Goal: Communication & Community: Answer question/provide support

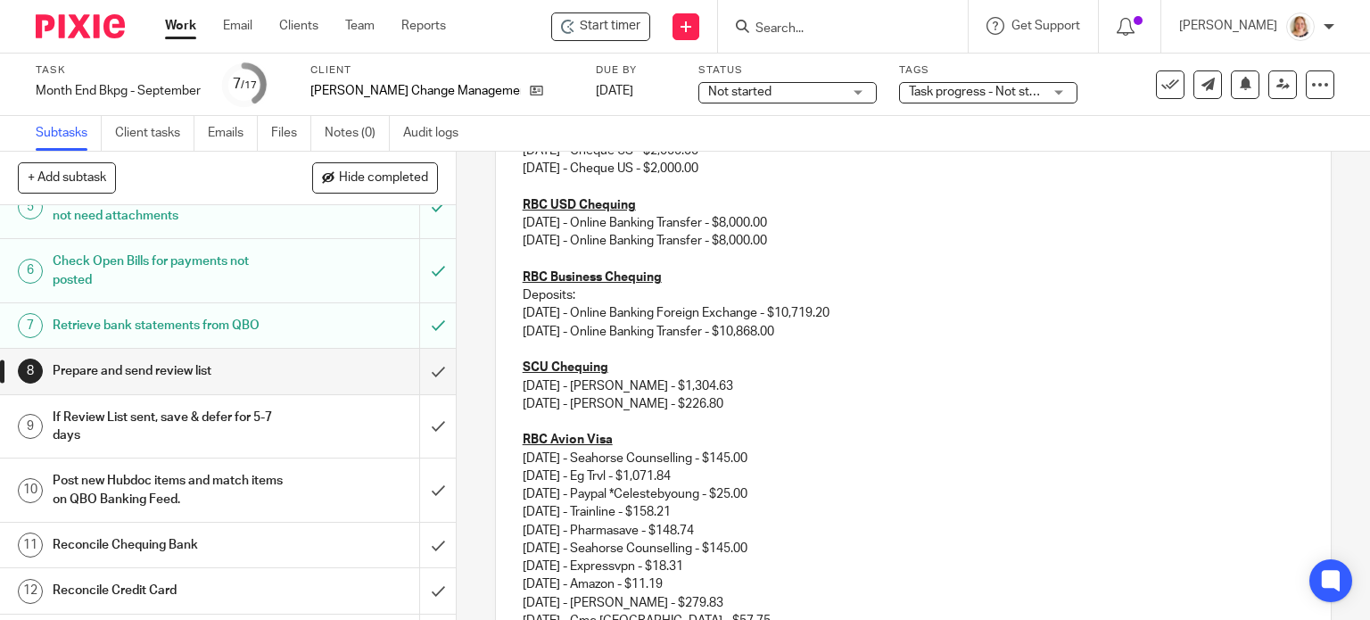
scroll to position [267, 0]
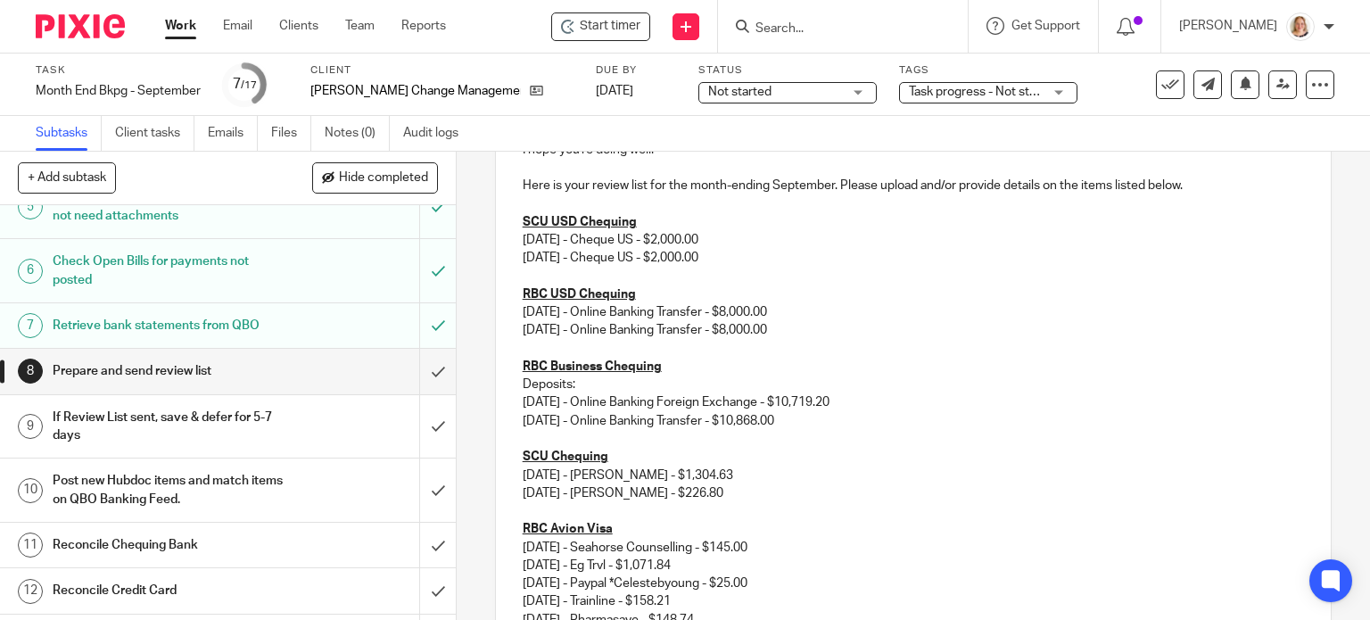
drag, startPoint x: 803, startPoint y: 321, endPoint x: 510, endPoint y: 226, distance: 308.2
click at [510, 226] on div "Hi [PERSON_NAME], I hope you're doing well! Here is your review list for the mo…" at bounding box center [913, 508] width 835 height 844
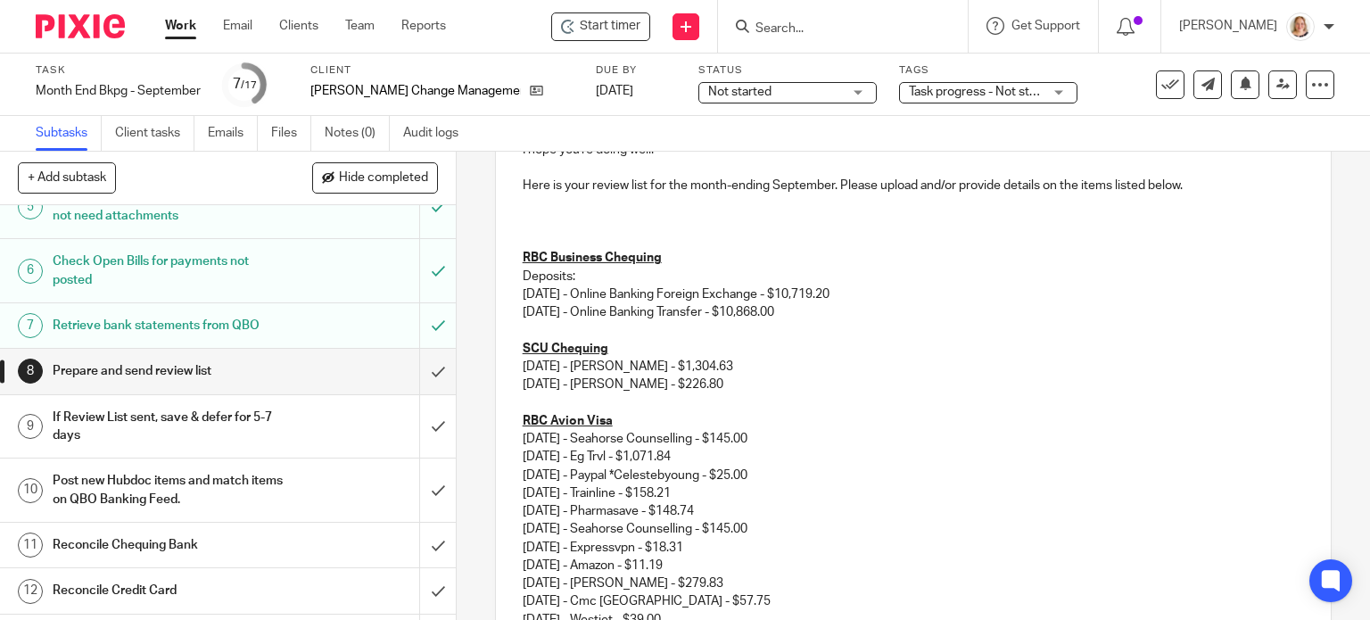
drag, startPoint x: 819, startPoint y: 312, endPoint x: 492, endPoint y: 251, distance: 332.1
click at [496, 251] on div "Hi [PERSON_NAME], I hope you're doing well! Here is your review list for the mo…" at bounding box center [913, 454] width 835 height 736
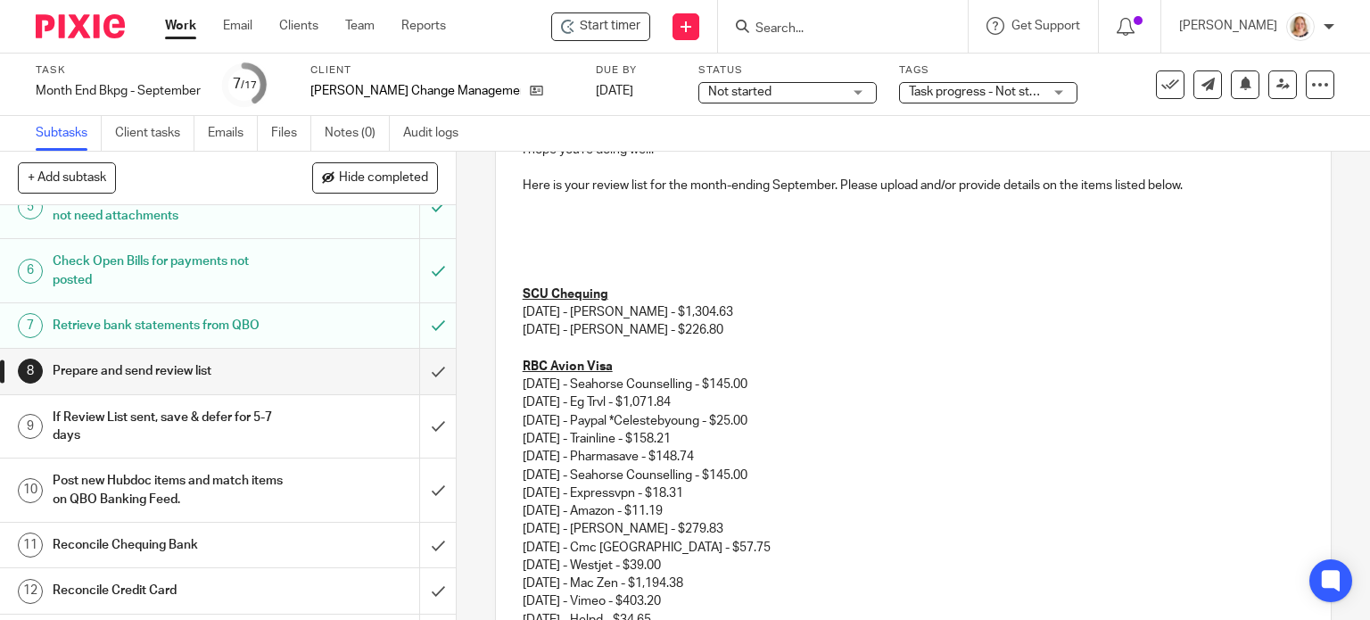
drag, startPoint x: 735, startPoint y: 312, endPoint x: 516, endPoint y: 312, distance: 218.5
click at [523, 312] on p "[DATE] - [PERSON_NAME] - $1,304.63" at bounding box center [914, 312] width 782 height 18
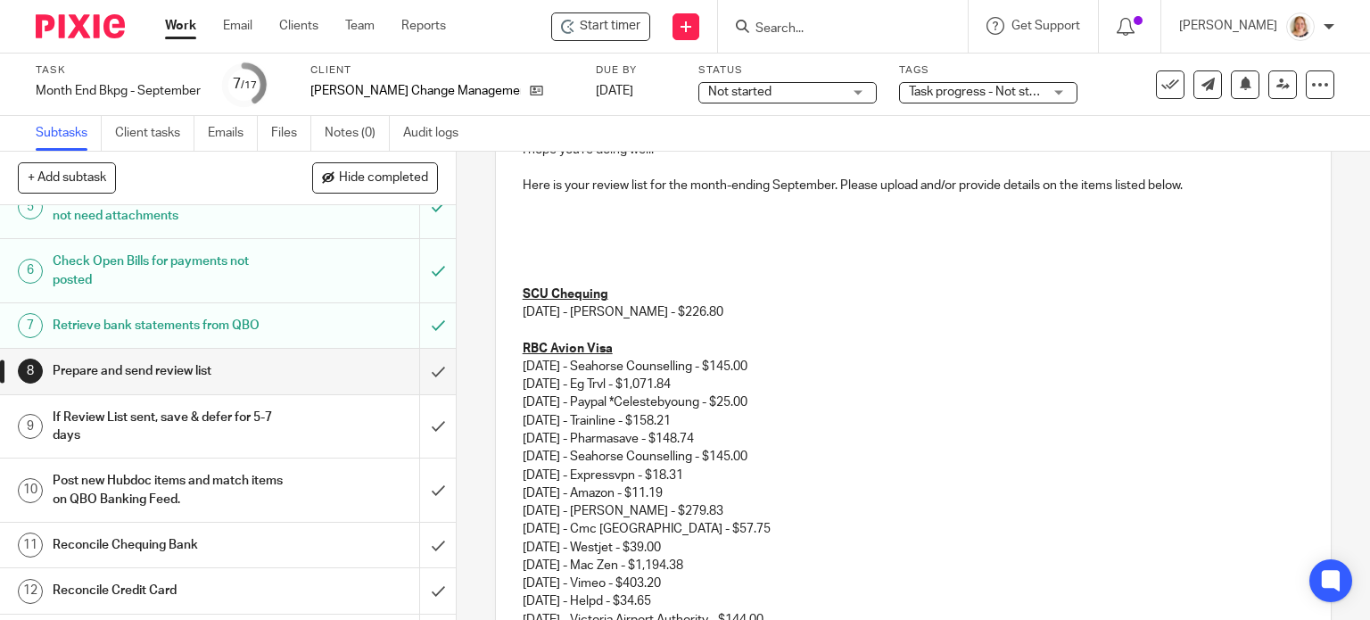
scroll to position [357, 0]
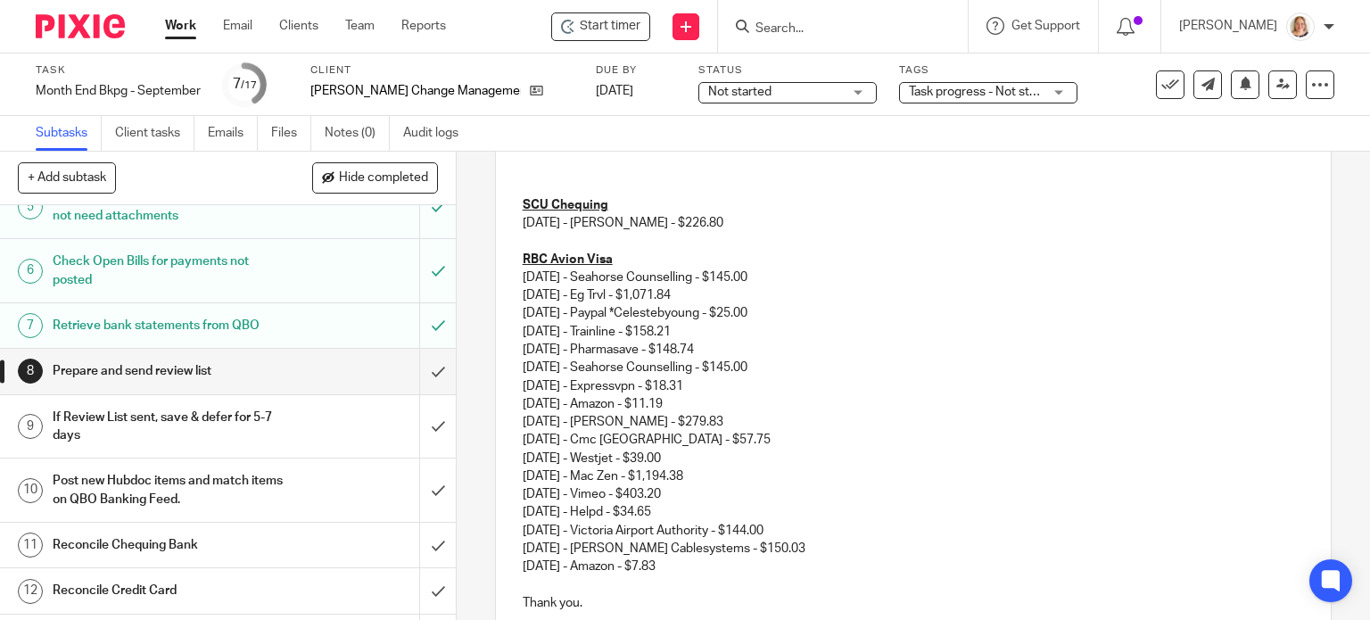
drag, startPoint x: 515, startPoint y: 316, endPoint x: 717, endPoint y: 342, distance: 203.3
click at [717, 342] on div "Hi [PERSON_NAME], I hope you're doing well! Here is your review list for the mo…" at bounding box center [913, 328] width 835 height 663
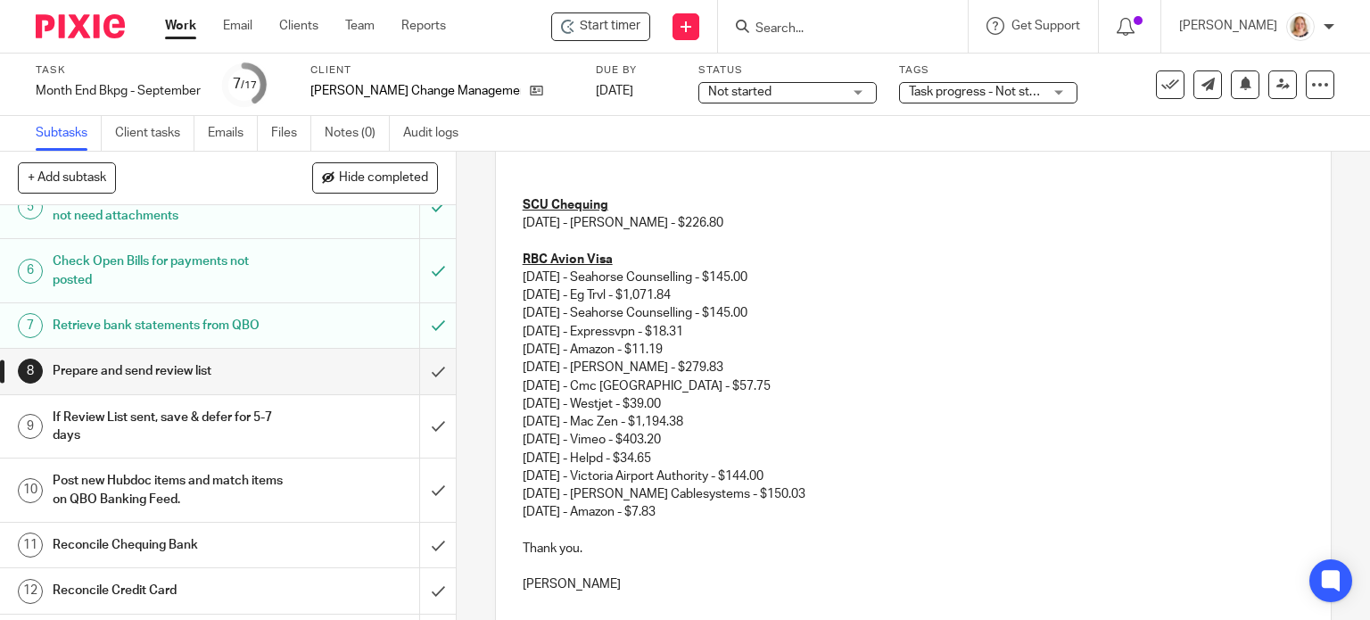
drag, startPoint x: 688, startPoint y: 348, endPoint x: 499, endPoint y: 331, distance: 189.8
click at [499, 331] on div "Hi [PERSON_NAME], I hope you're doing well! Here is your review list for the mo…" at bounding box center [913, 302] width 835 height 610
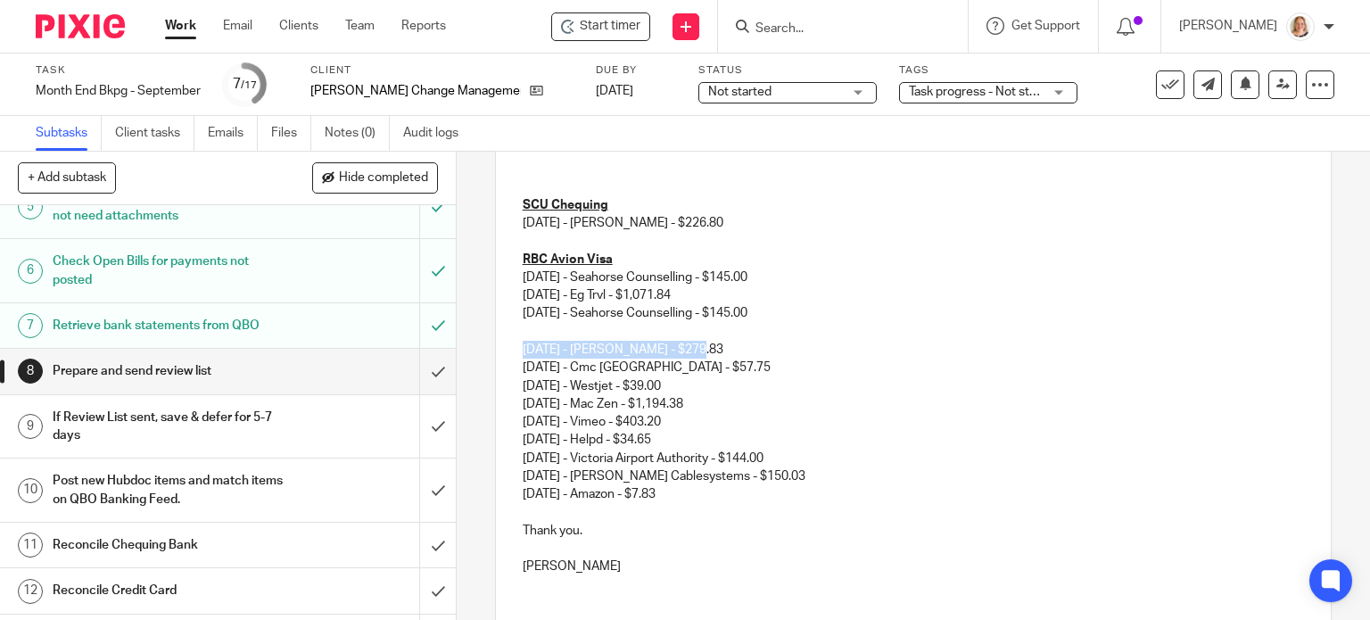
drag, startPoint x: 701, startPoint y: 349, endPoint x: 514, endPoint y: 348, distance: 187.2
click at [514, 348] on div "Hi [PERSON_NAME], I hope you're doing well! Here is your review list for the mo…" at bounding box center [913, 292] width 835 height 591
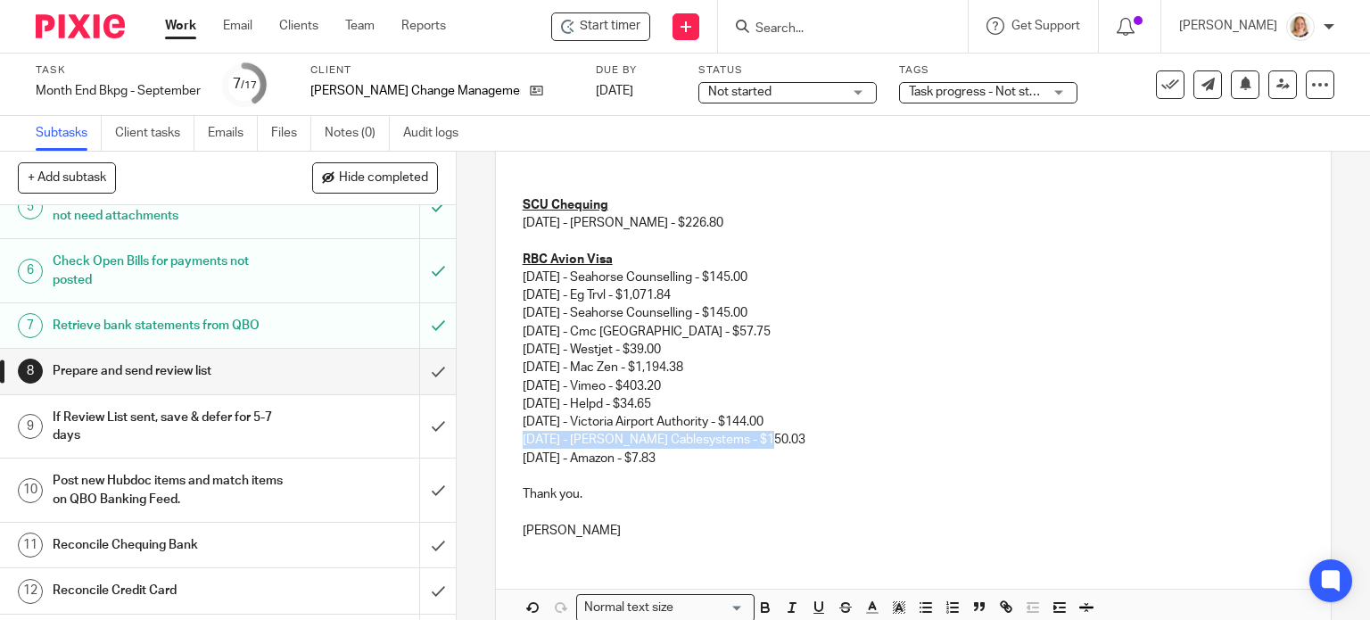
drag, startPoint x: 768, startPoint y: 435, endPoint x: 519, endPoint y: 443, distance: 248.9
click at [523, 443] on p "[DATE] - Seahorse Counselling - $145.00 [DATE] - Eg Trvl - $1,071.84 [DATE] - S…" at bounding box center [914, 358] width 782 height 181
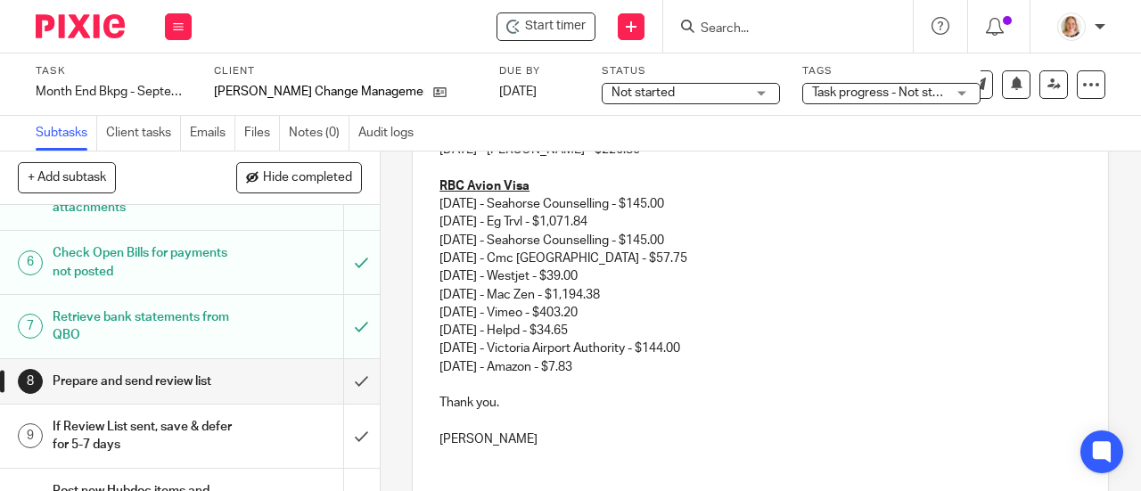
scroll to position [471, 0]
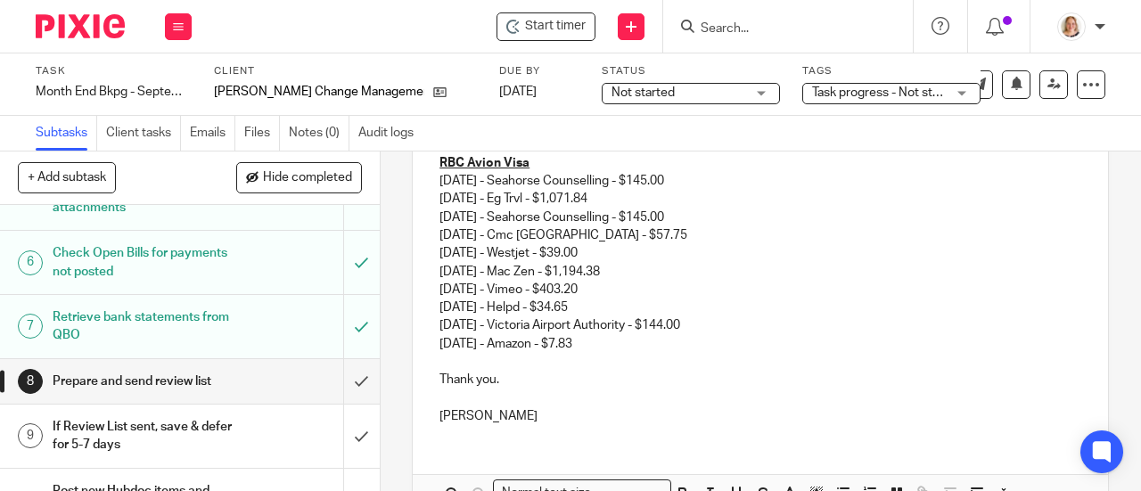
click at [446, 362] on p at bounding box center [761, 362] width 642 height 18
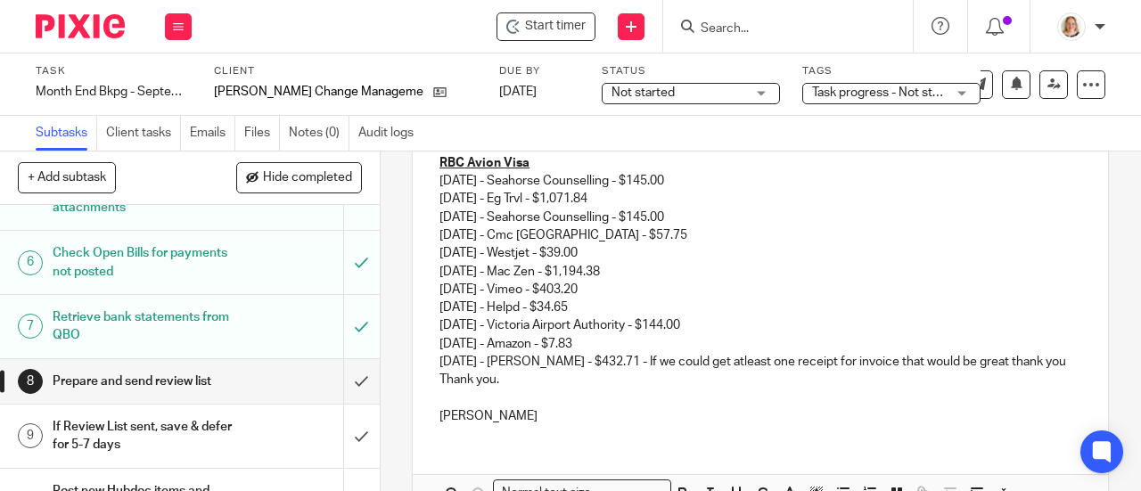
click at [717, 370] on p "[DATE] - [PERSON_NAME] - $432.71 - If we could get atleast one receipt for invo…" at bounding box center [761, 362] width 642 height 18
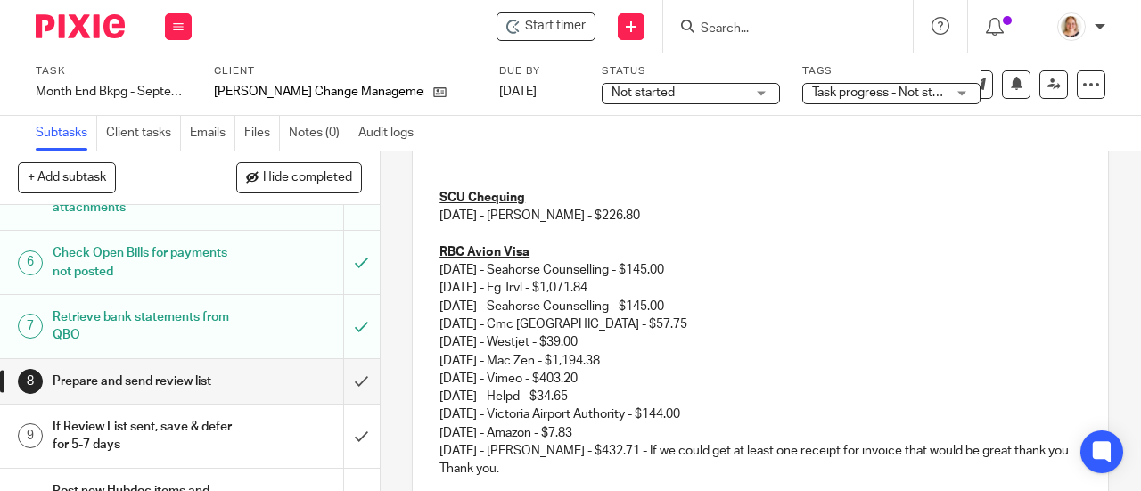
scroll to position [292, 0]
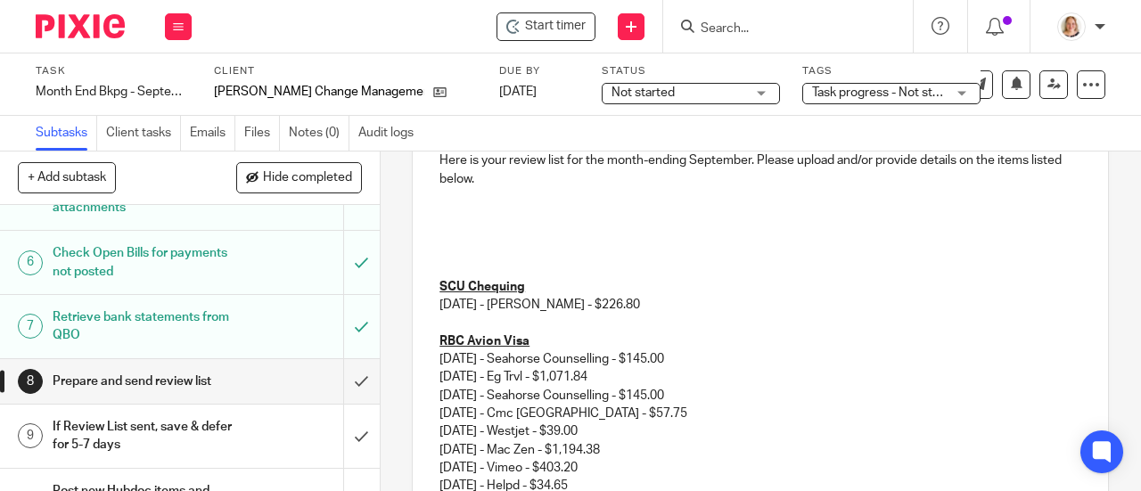
click at [501, 251] on p at bounding box center [761, 252] width 642 height 18
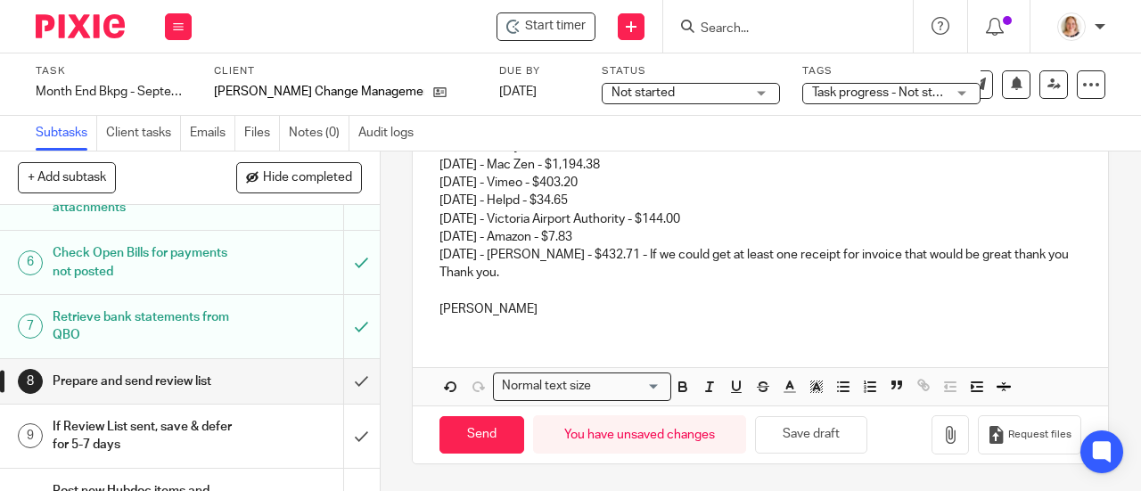
scroll to position [526, 0]
click at [432, 278] on div "Hi [PERSON_NAME], I hope you're doing well! Here is your review list for the mo…" at bounding box center [760, 81] width 695 height 501
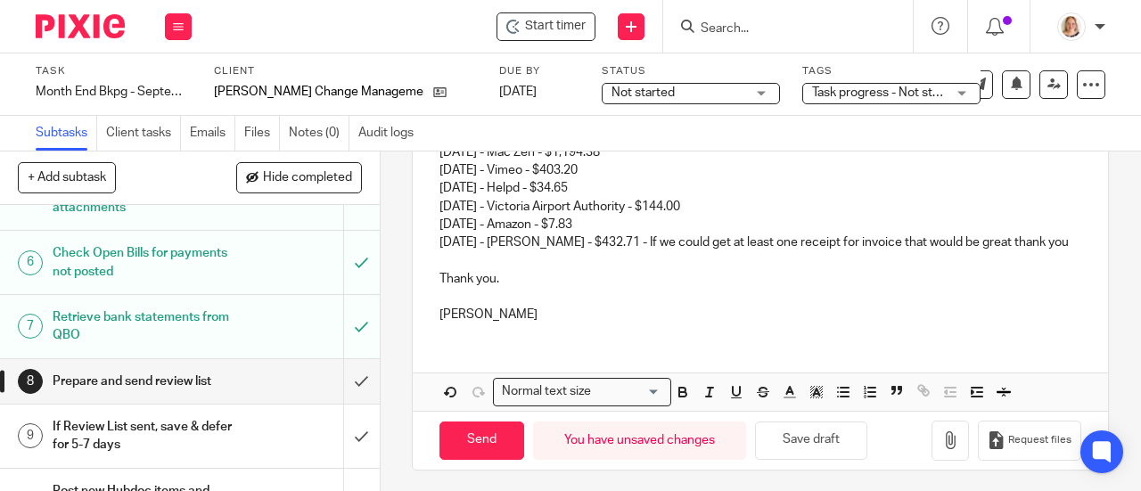
scroll to position [545, 0]
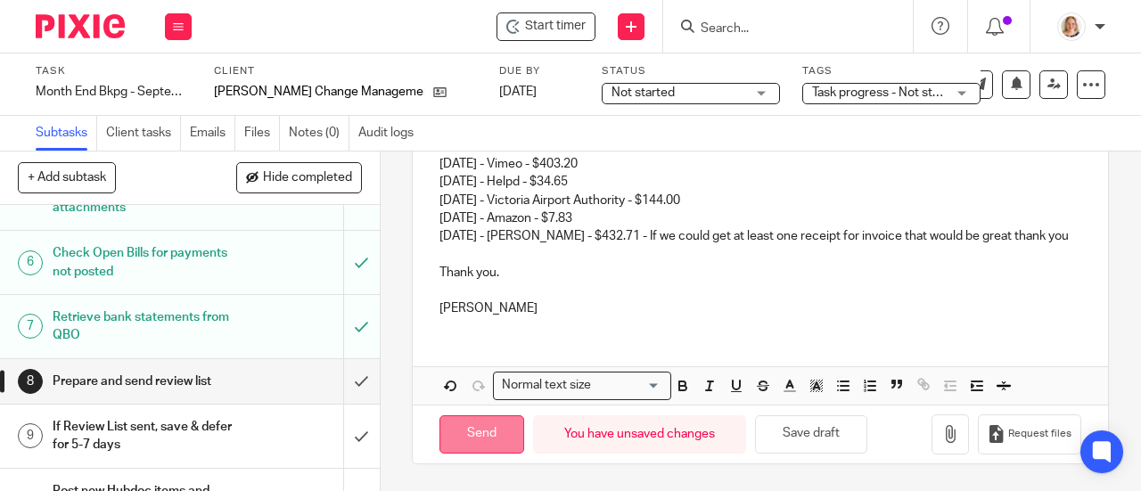
click at [470, 437] on input "Send" at bounding box center [482, 435] width 85 height 38
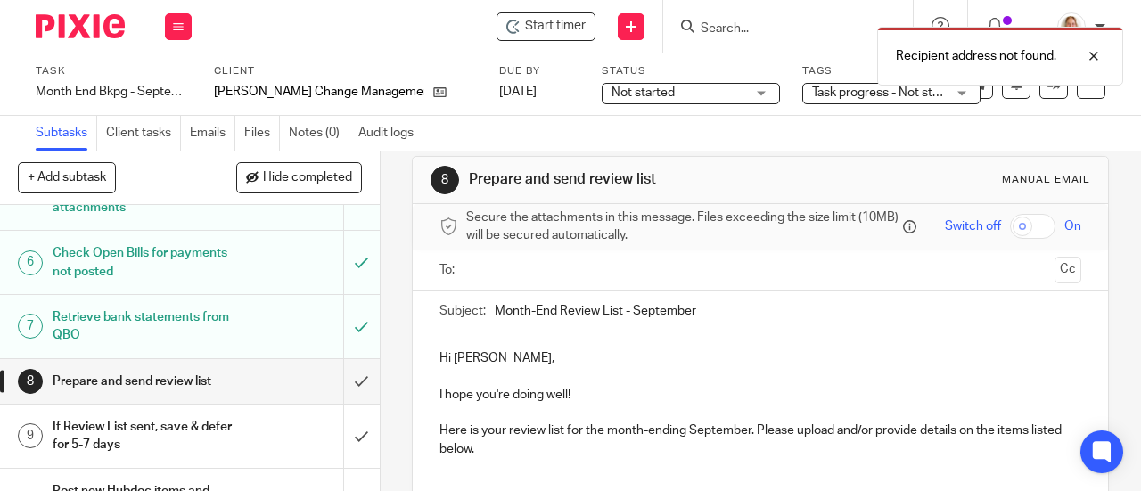
scroll to position [10, 0]
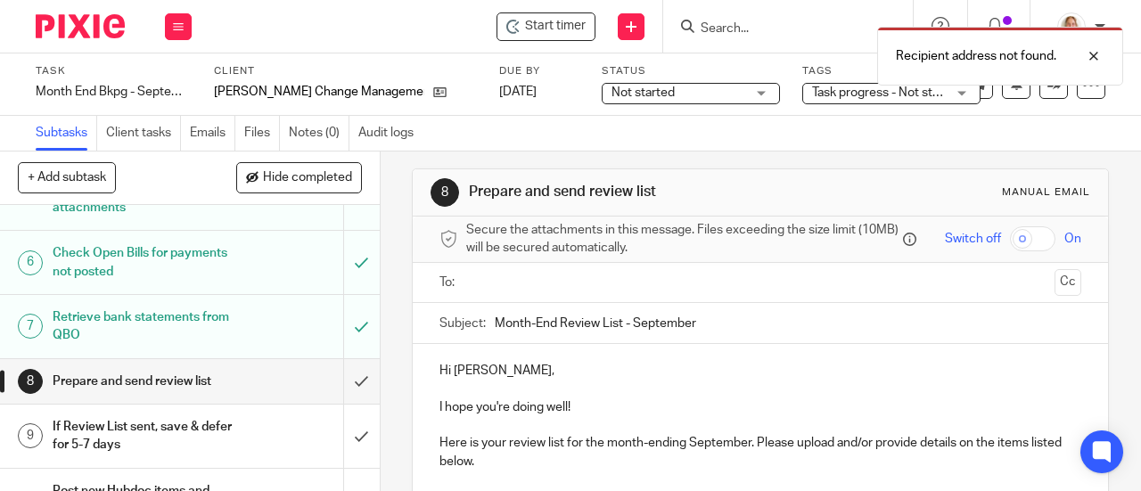
click at [580, 292] on input "text" at bounding box center [760, 283] width 575 height 21
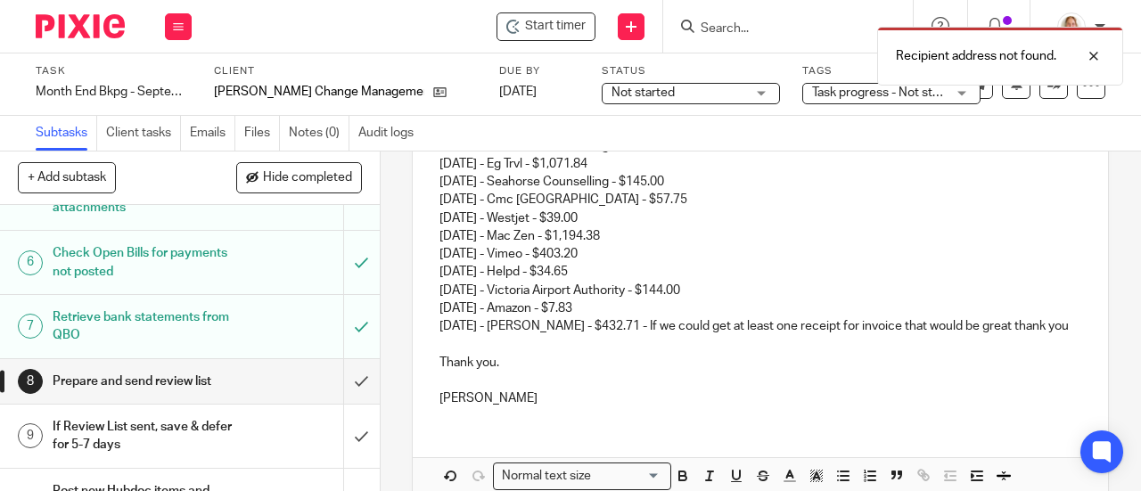
scroll to position [545, 0]
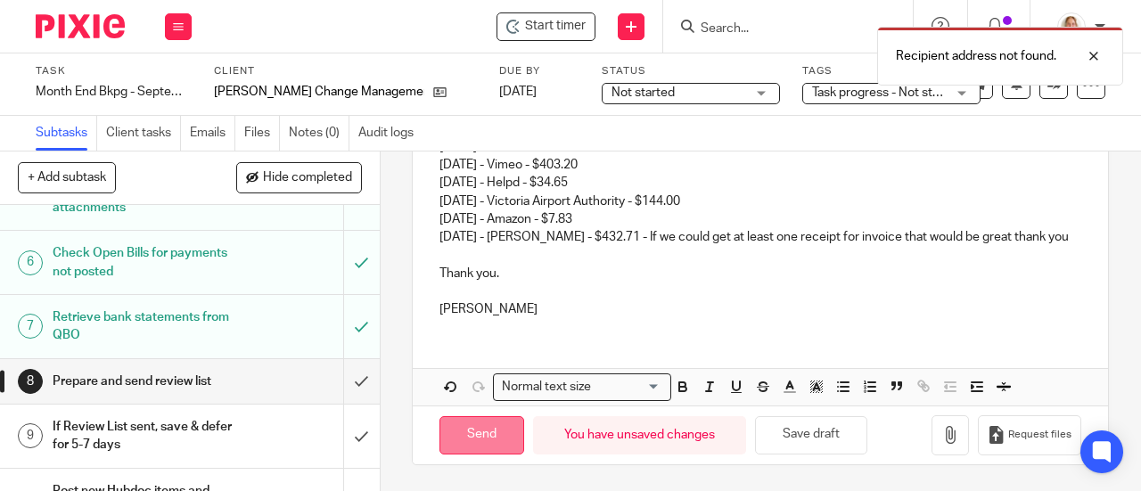
click at [503, 432] on input "Send" at bounding box center [482, 435] width 85 height 38
type input "Sent"
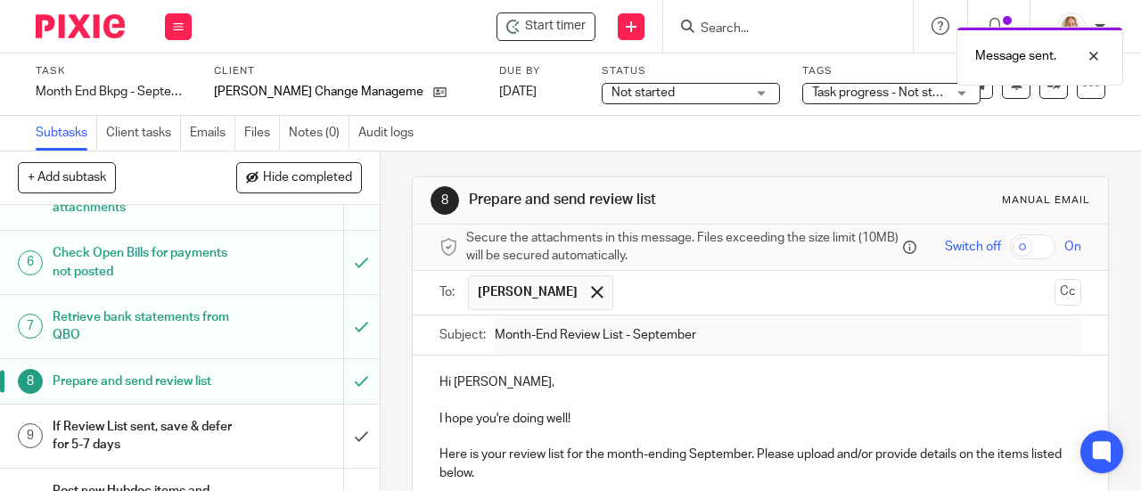
scroll to position [0, 0]
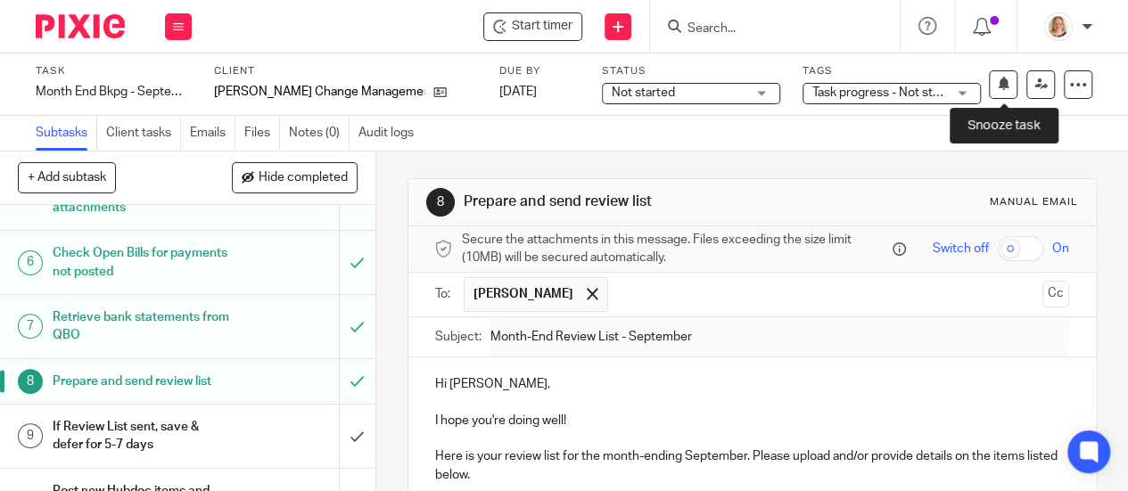
click at [1009, 88] on div "See template in use Advanced task editor Copy task Change schedule [GEOGRAPHIC_…" at bounding box center [1003, 84] width 178 height 29
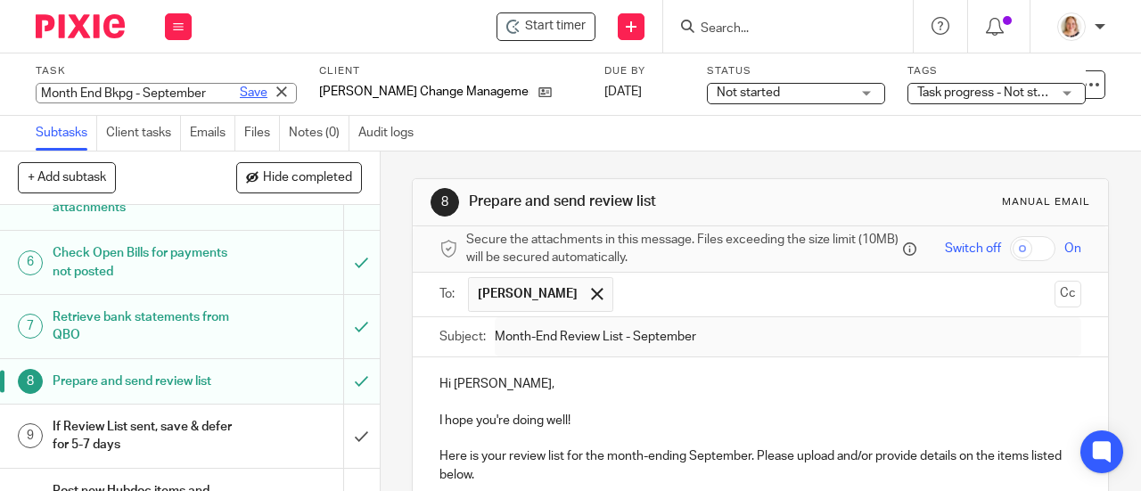
click at [206, 91] on div "Month End Bkpg - September Save Month End Bkpg - September" at bounding box center [166, 93] width 261 height 21
click at [235, 90] on div "Save" at bounding box center [265, 93] width 61 height 18
click at [182, 99] on input "Month End Bkpg - September" at bounding box center [166, 93] width 261 height 21
type input "Month End Bkpg - September - [DATE] RL Sent"
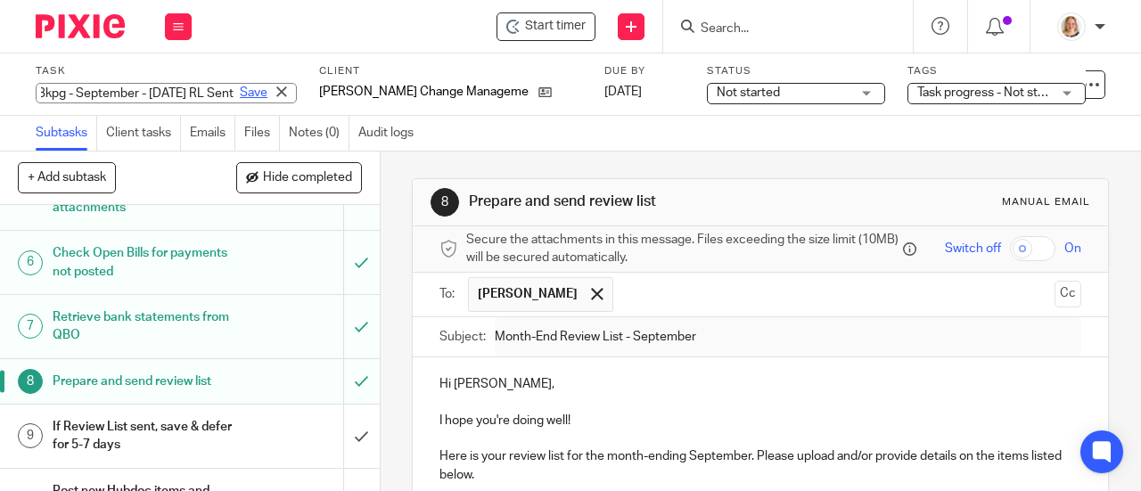
scroll to position [0, 0]
click at [240, 87] on link "Save" at bounding box center [254, 93] width 28 height 18
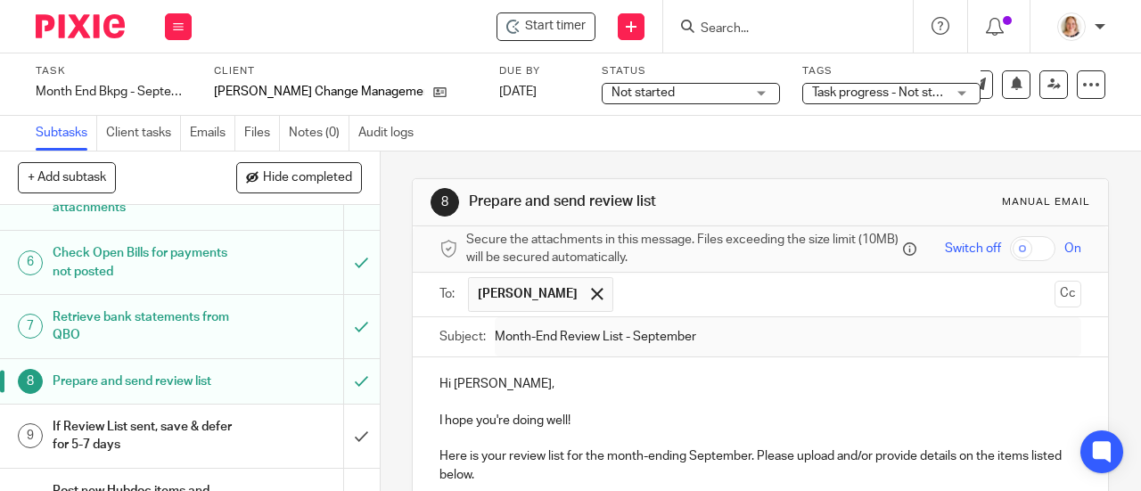
click at [762, 21] on input "Search" at bounding box center [779, 29] width 160 height 16
click at [674, 98] on span "Not started" at bounding box center [679, 93] width 134 height 19
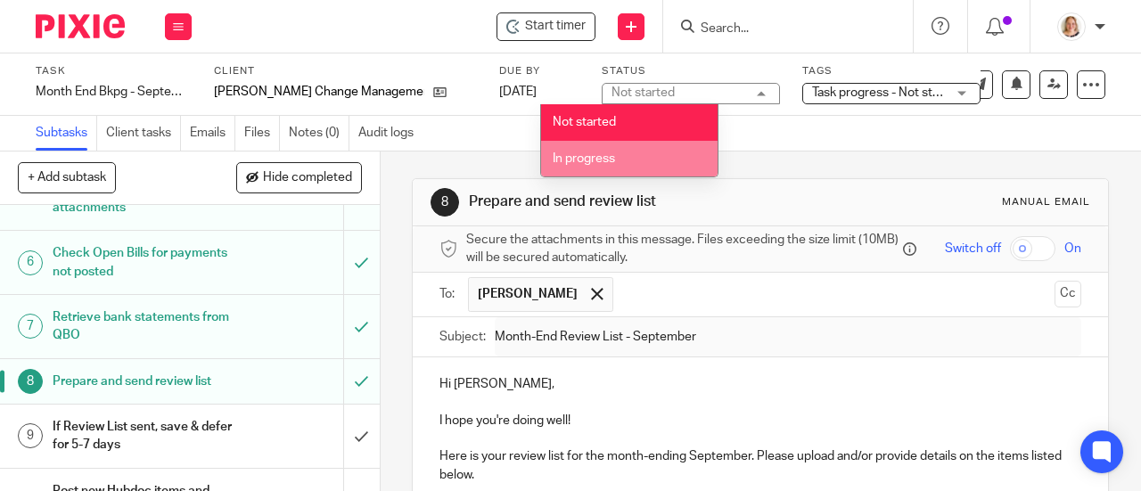
click at [651, 160] on li "In progress" at bounding box center [629, 159] width 177 height 37
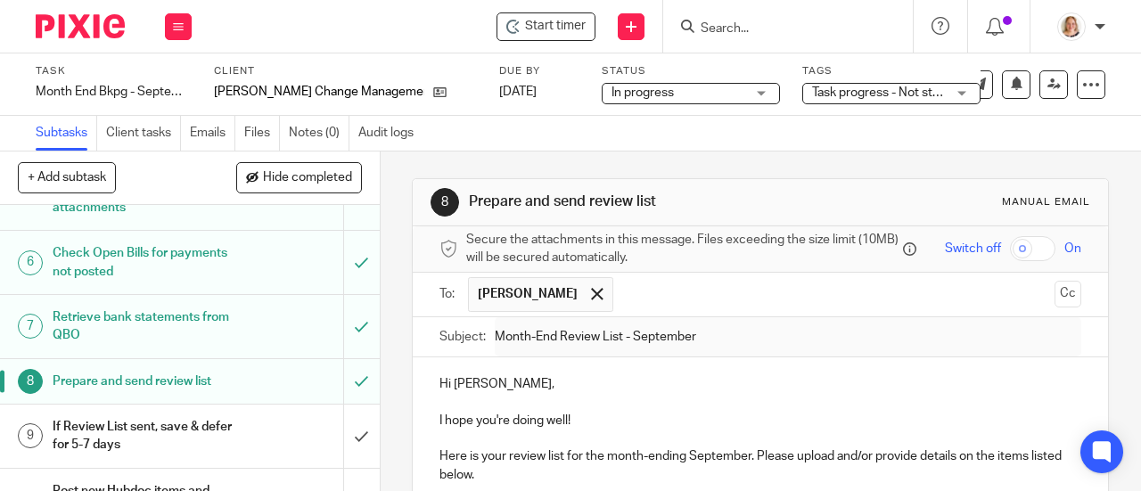
click at [879, 97] on span "Task progress - Not started + 2" at bounding box center [896, 92] width 169 height 12
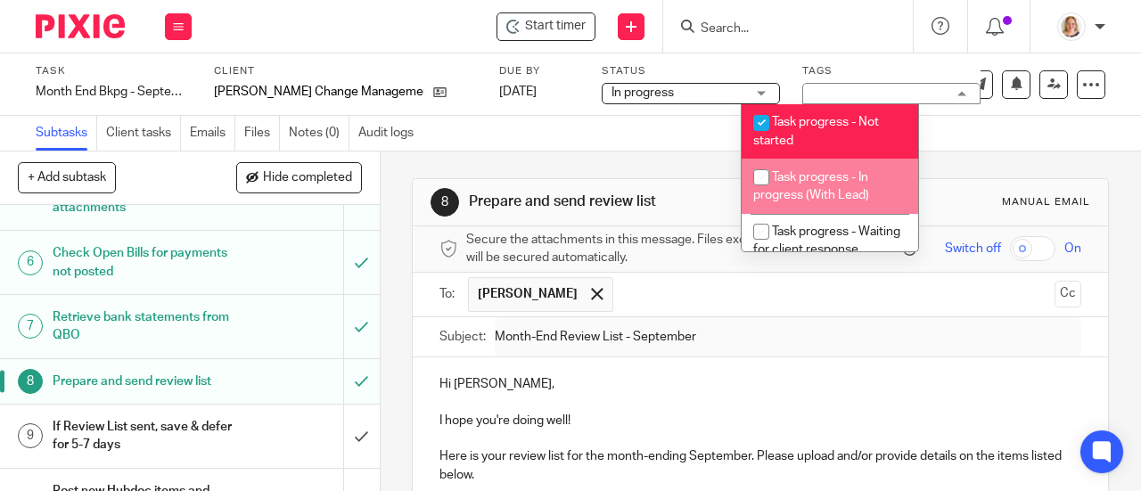
click at [860, 179] on span "Task progress - In progress (With Lead)" at bounding box center [811, 186] width 116 height 31
checkbox input "true"
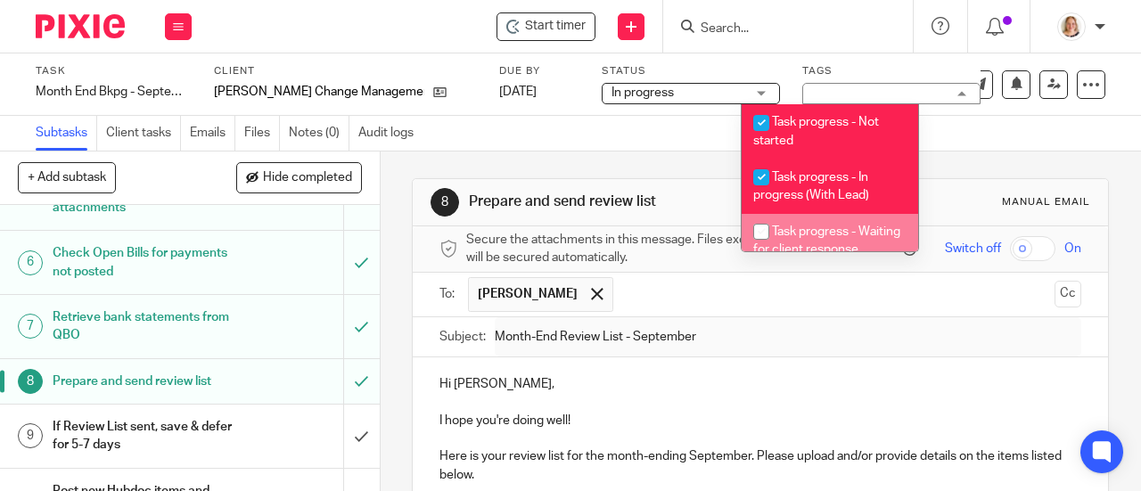
click at [763, 231] on input "checkbox" at bounding box center [762, 232] width 34 height 34
checkbox input "true"
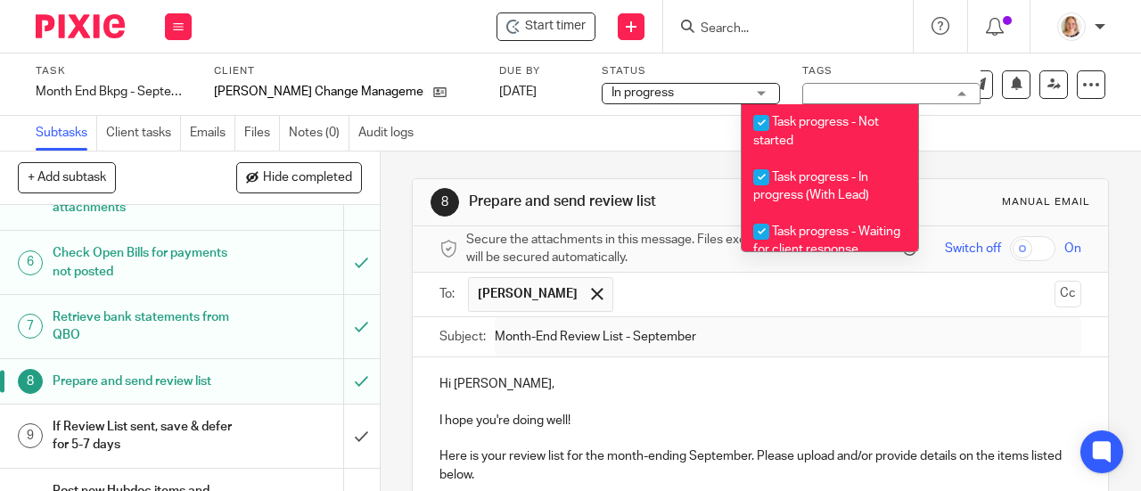
click at [761, 120] on input "checkbox" at bounding box center [762, 123] width 34 height 34
checkbox input "false"
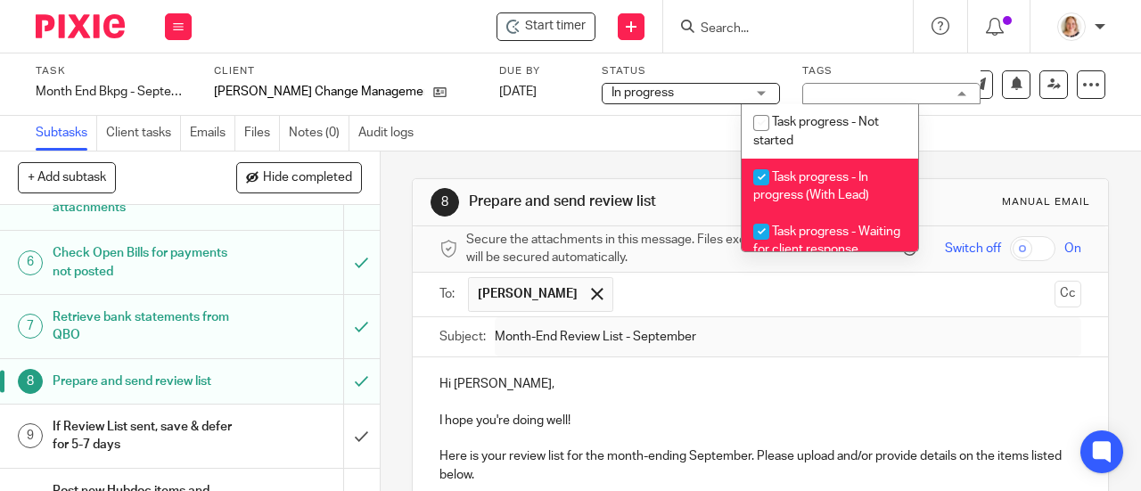
click at [660, 140] on div "Subtasks Client tasks Emails Files Notes (0) Audit logs" at bounding box center [570, 134] width 1141 height 36
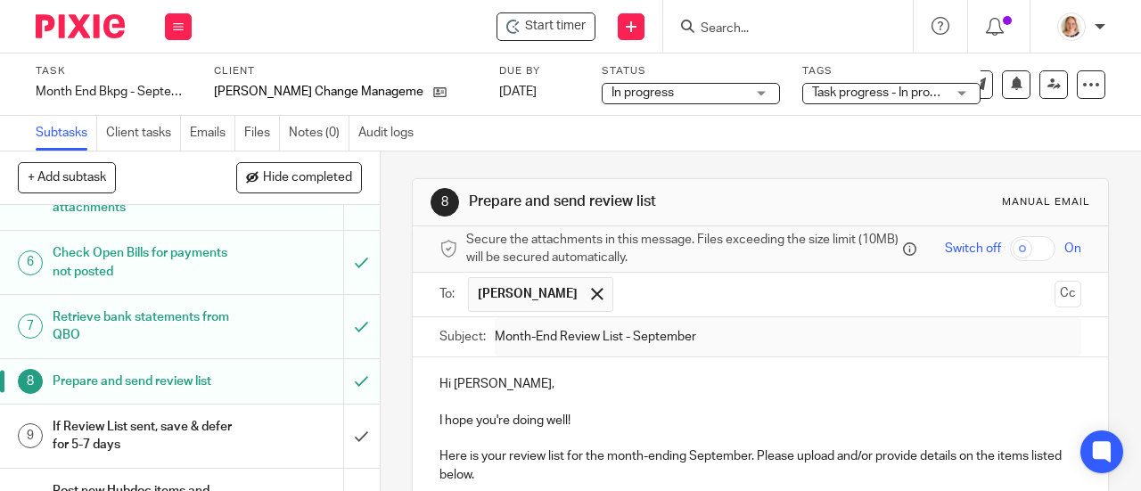
click at [721, 28] on input "Search" at bounding box center [779, 29] width 160 height 16
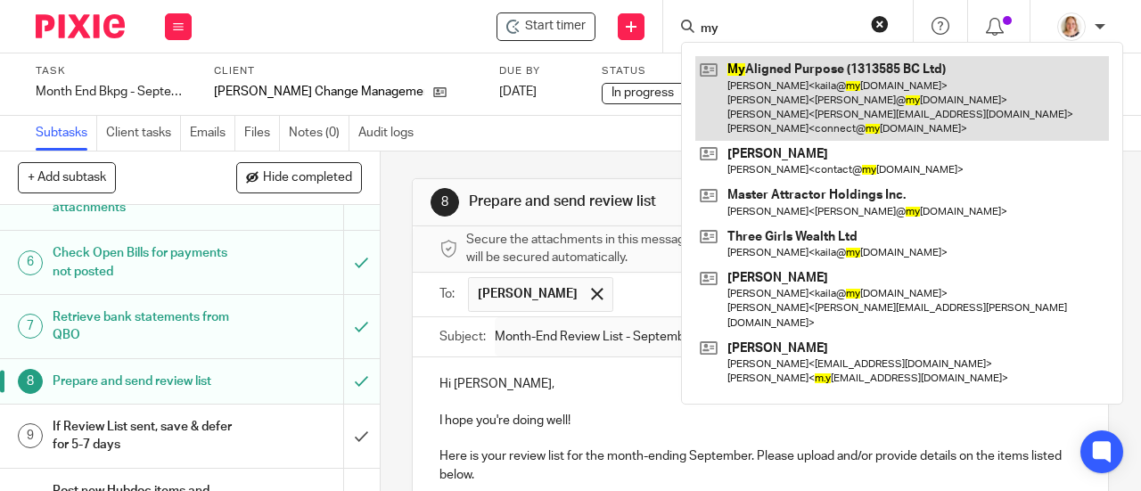
type input "my"
click at [731, 85] on link at bounding box center [902, 98] width 414 height 85
